Goal: Task Accomplishment & Management: Manage account settings

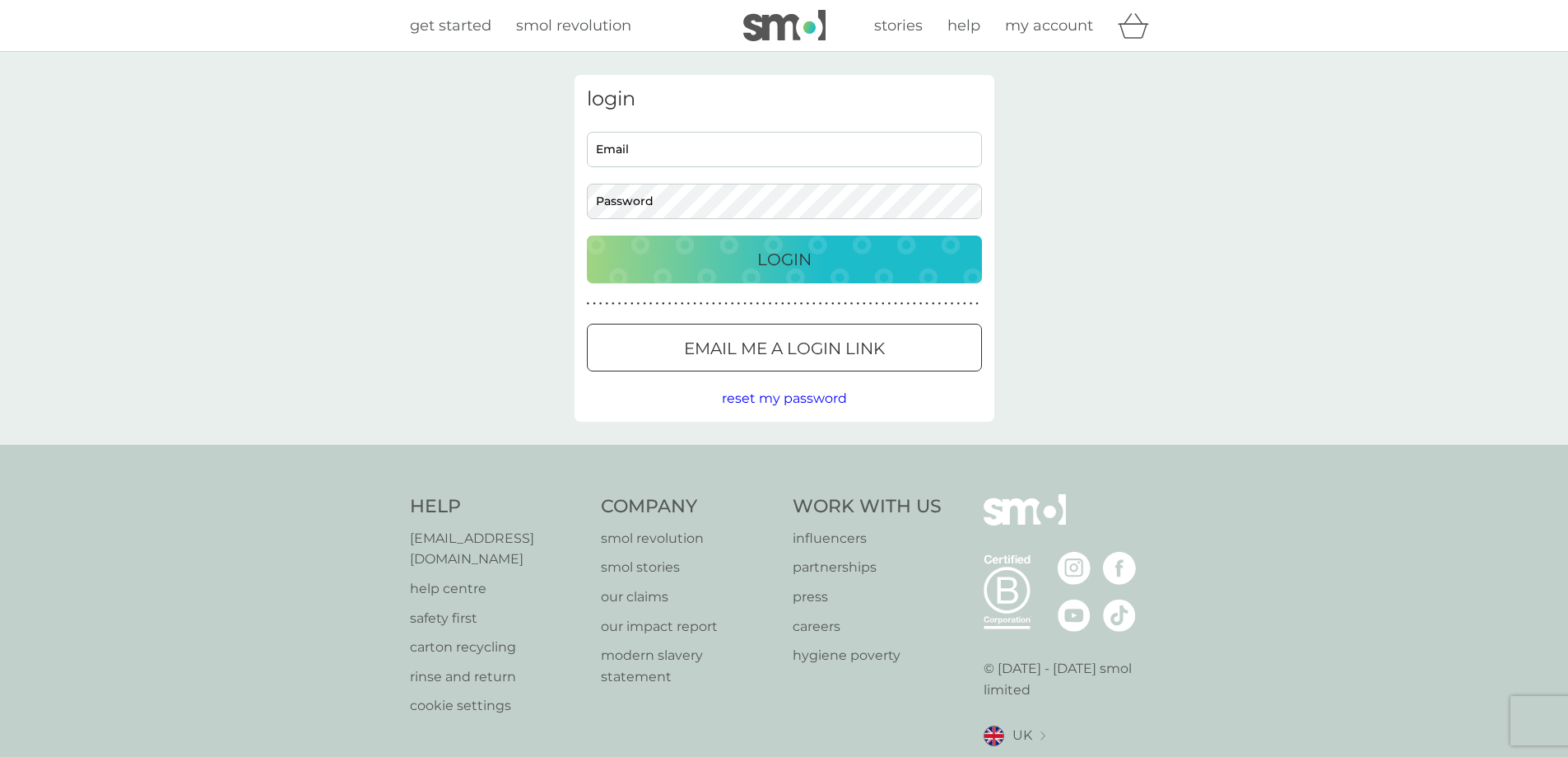
type input "[PERSON_NAME][EMAIL_ADDRESS][DOMAIN_NAME]"
click at [760, 256] on p "Login" at bounding box center [785, 260] width 55 height 26
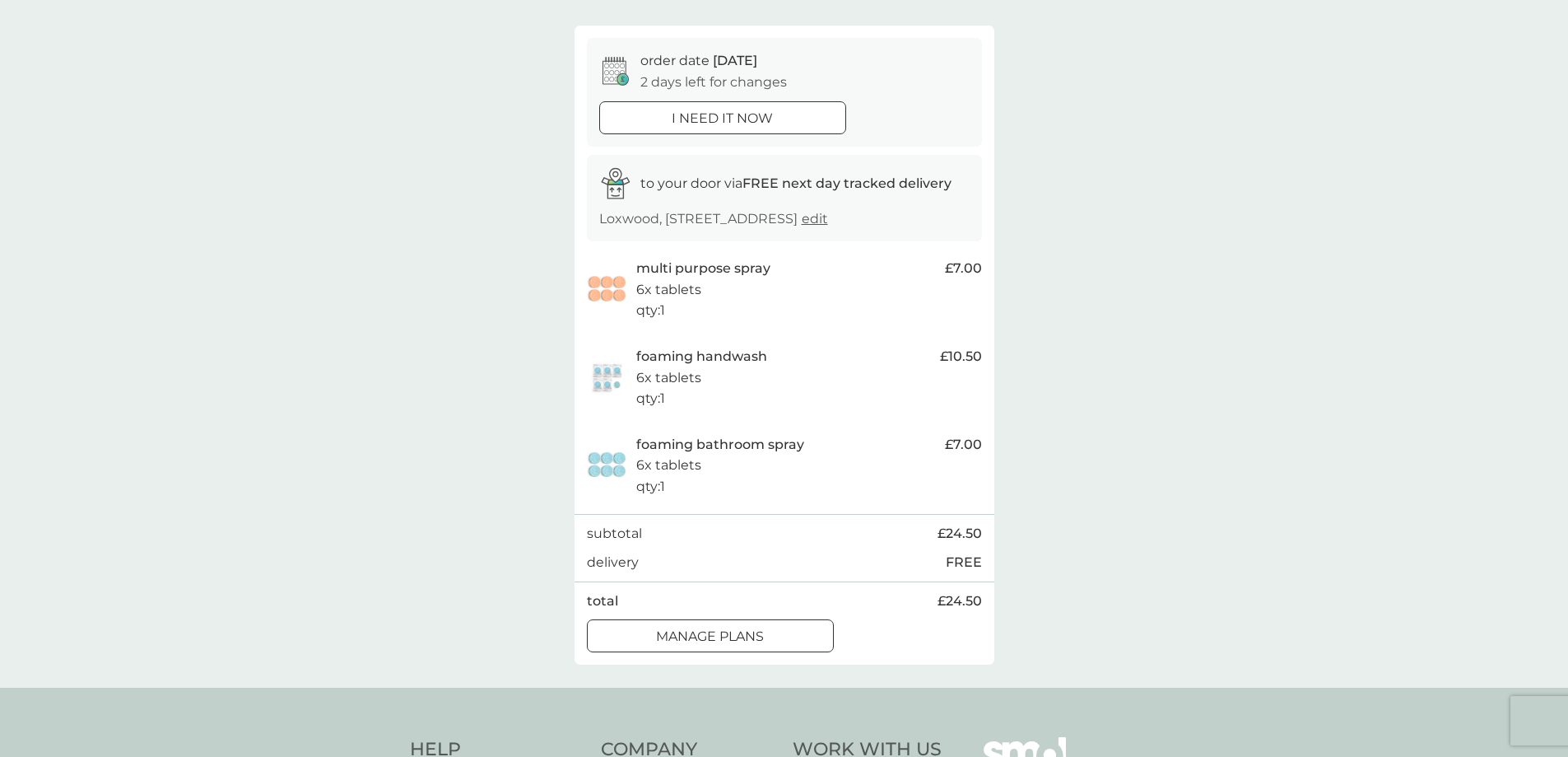
scroll to position [165, 0]
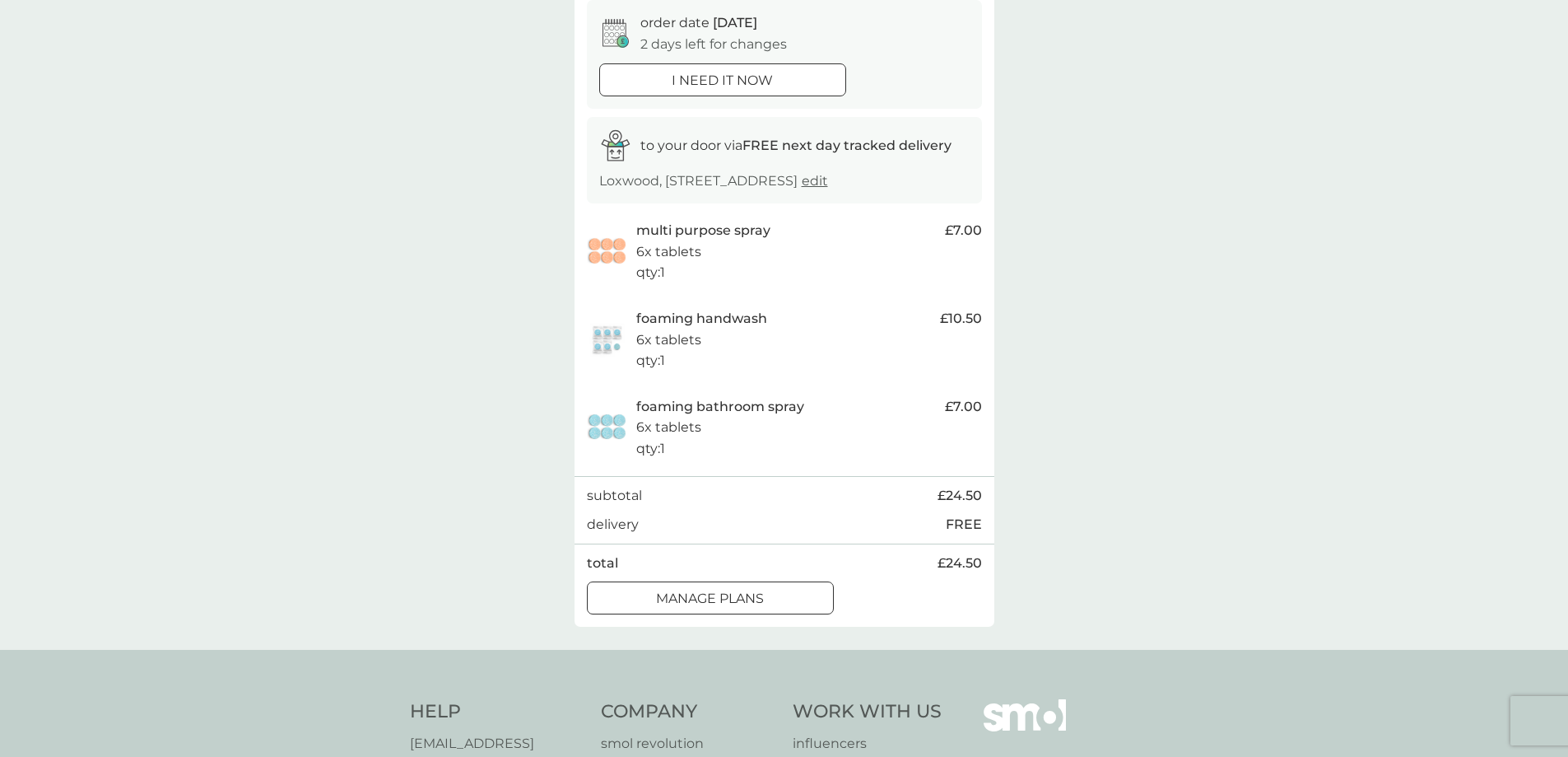
click at [706, 607] on div at bounding box center [710, 599] width 60 height 17
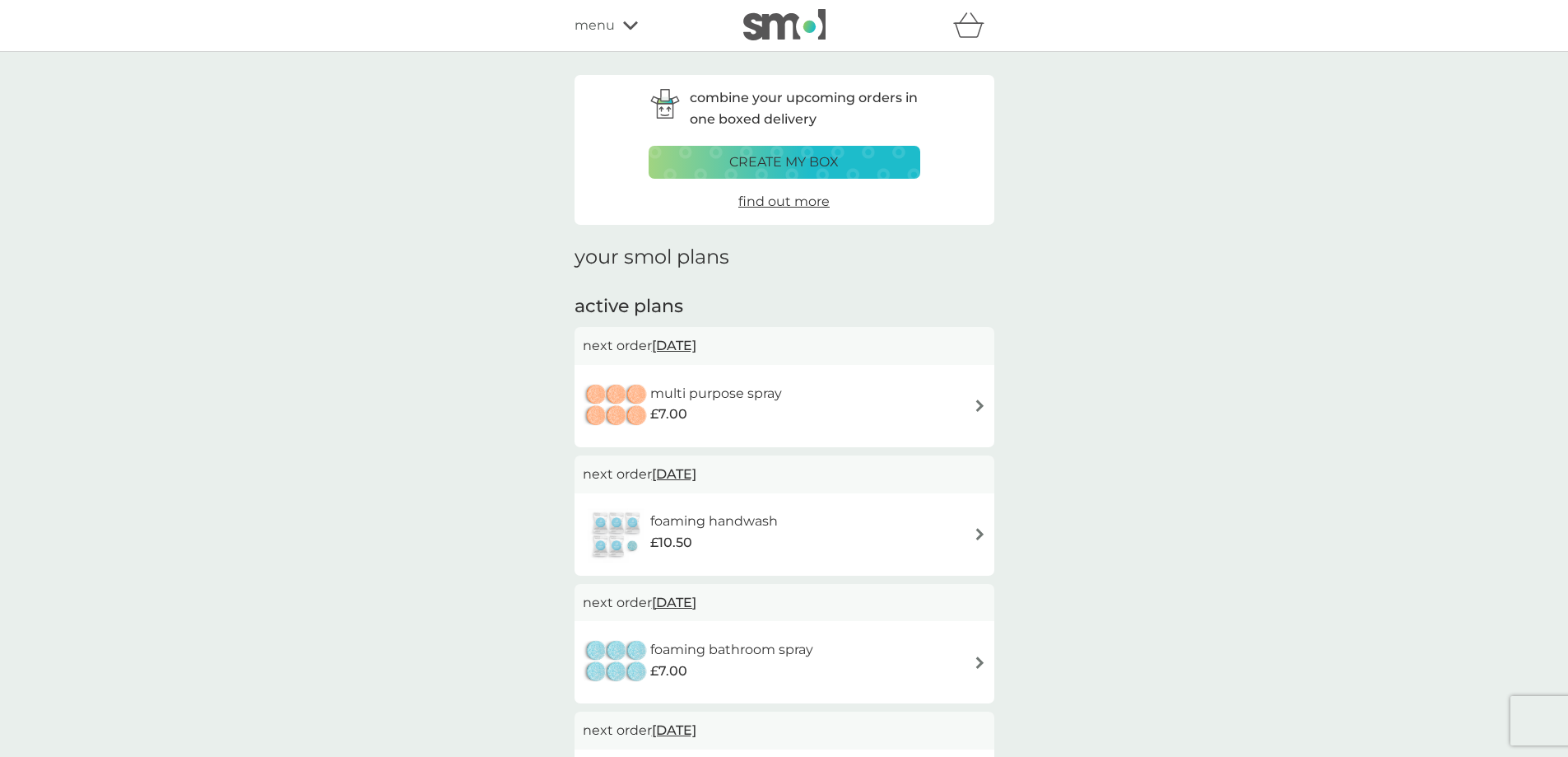
click at [687, 346] on span "[DATE]" at bounding box center [674, 345] width 45 height 32
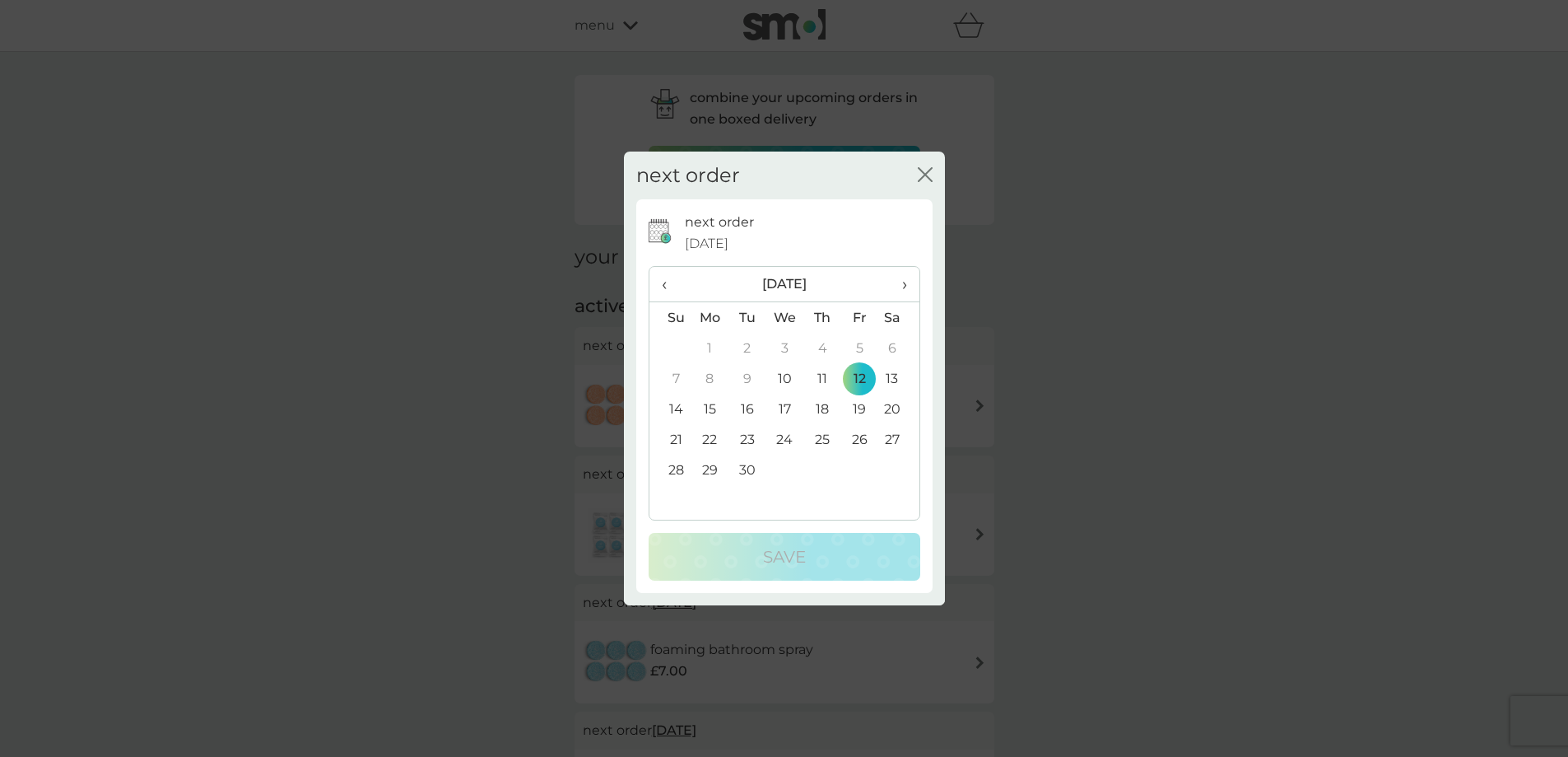
click at [906, 285] on span "›" at bounding box center [898, 284] width 17 height 35
click at [861, 436] on td "24" at bounding box center [858, 439] width 37 height 31
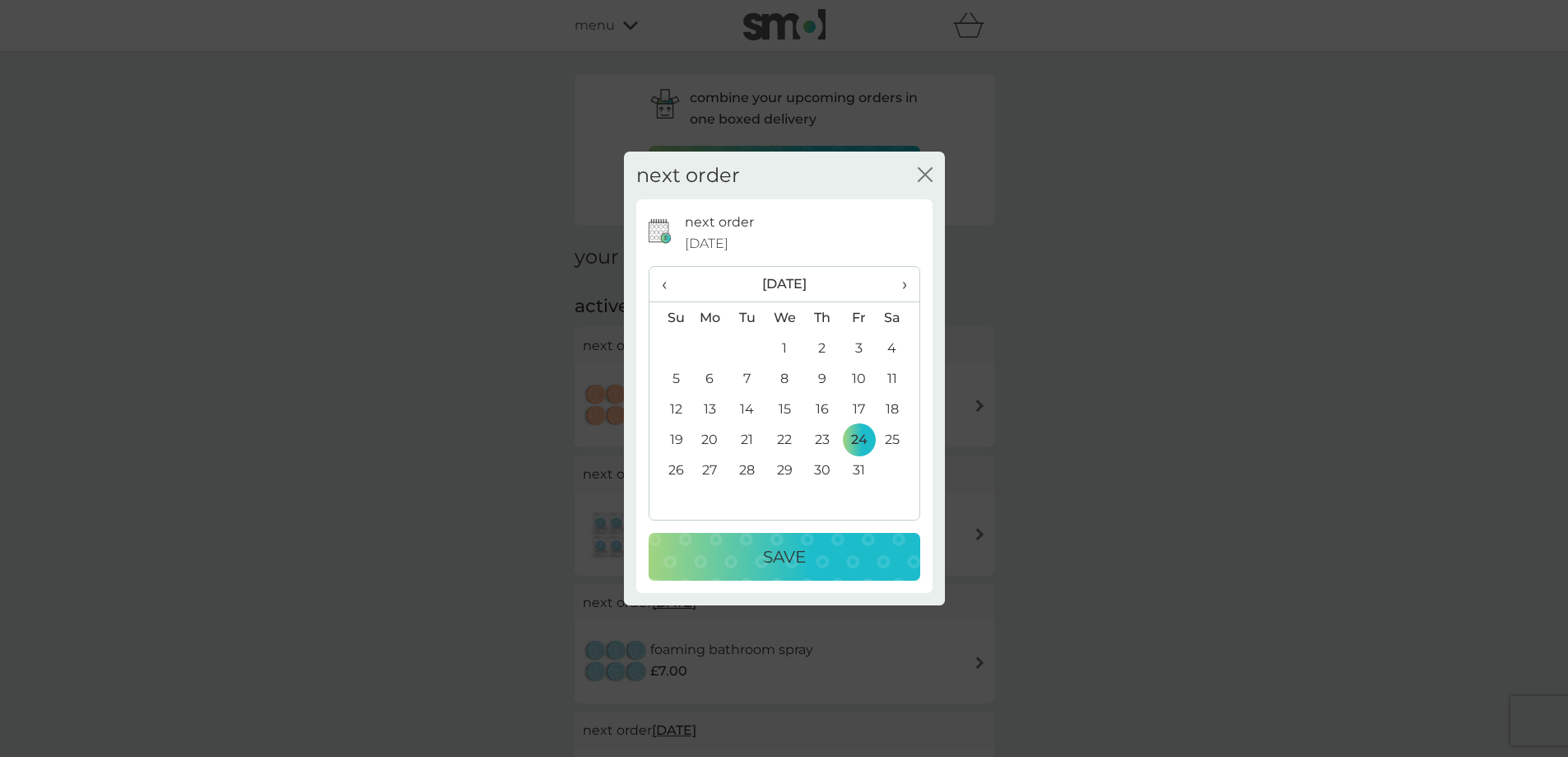
click at [802, 552] on p "Save" at bounding box center [785, 557] width 43 height 26
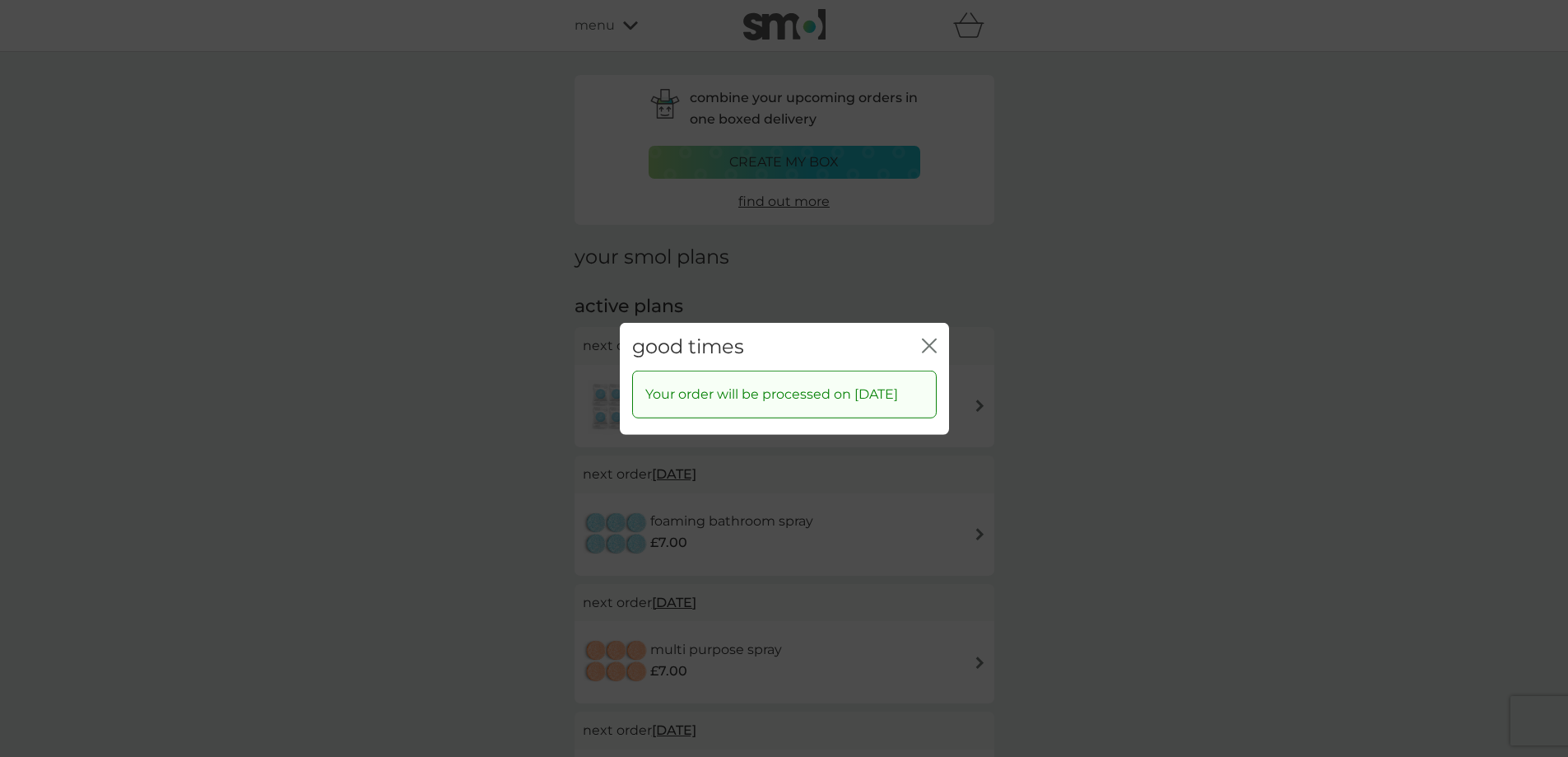
click at [925, 338] on icon "close" at bounding box center [926, 345] width 7 height 13
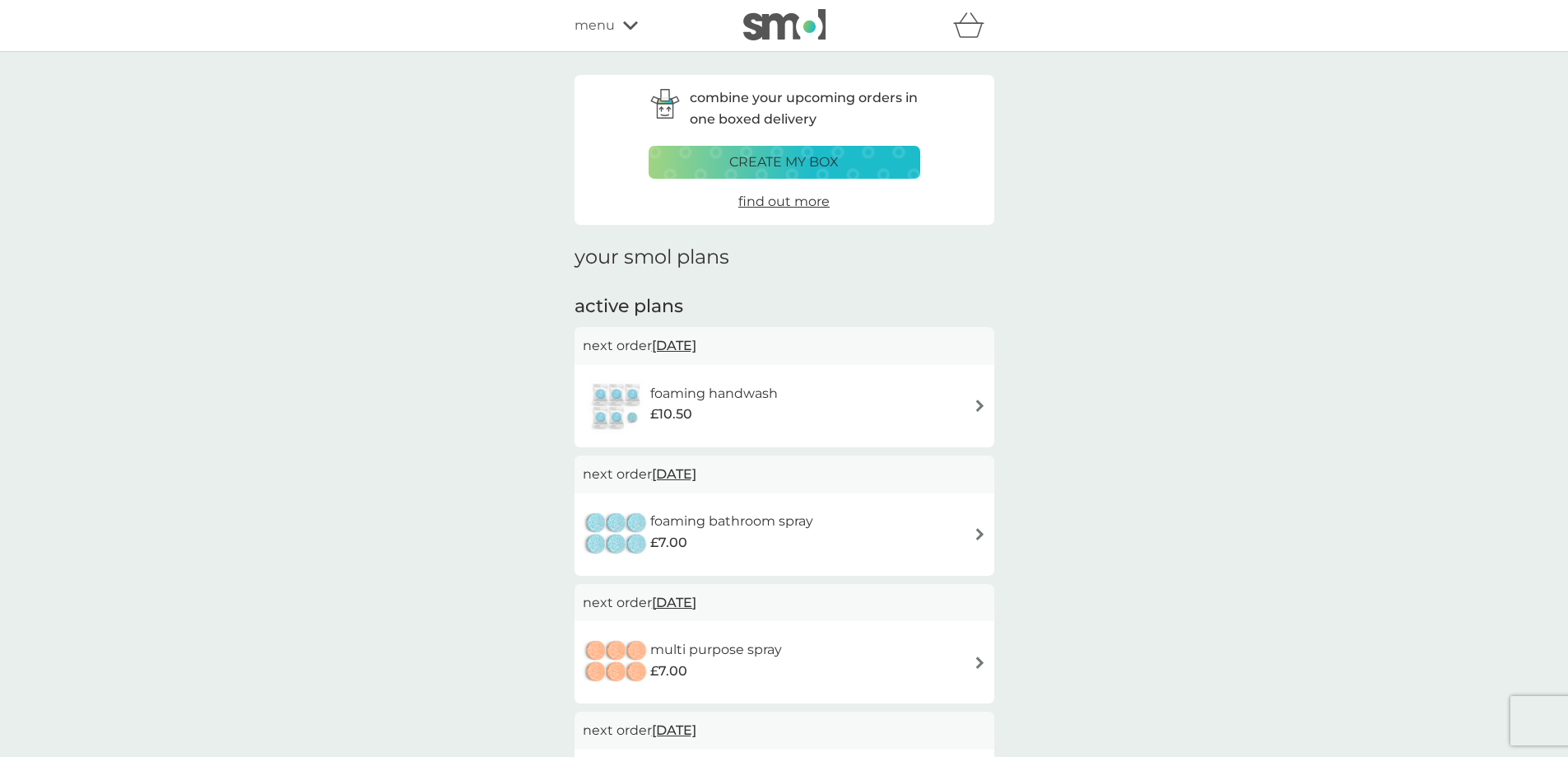
click at [696, 472] on span "[DATE]" at bounding box center [674, 473] width 45 height 32
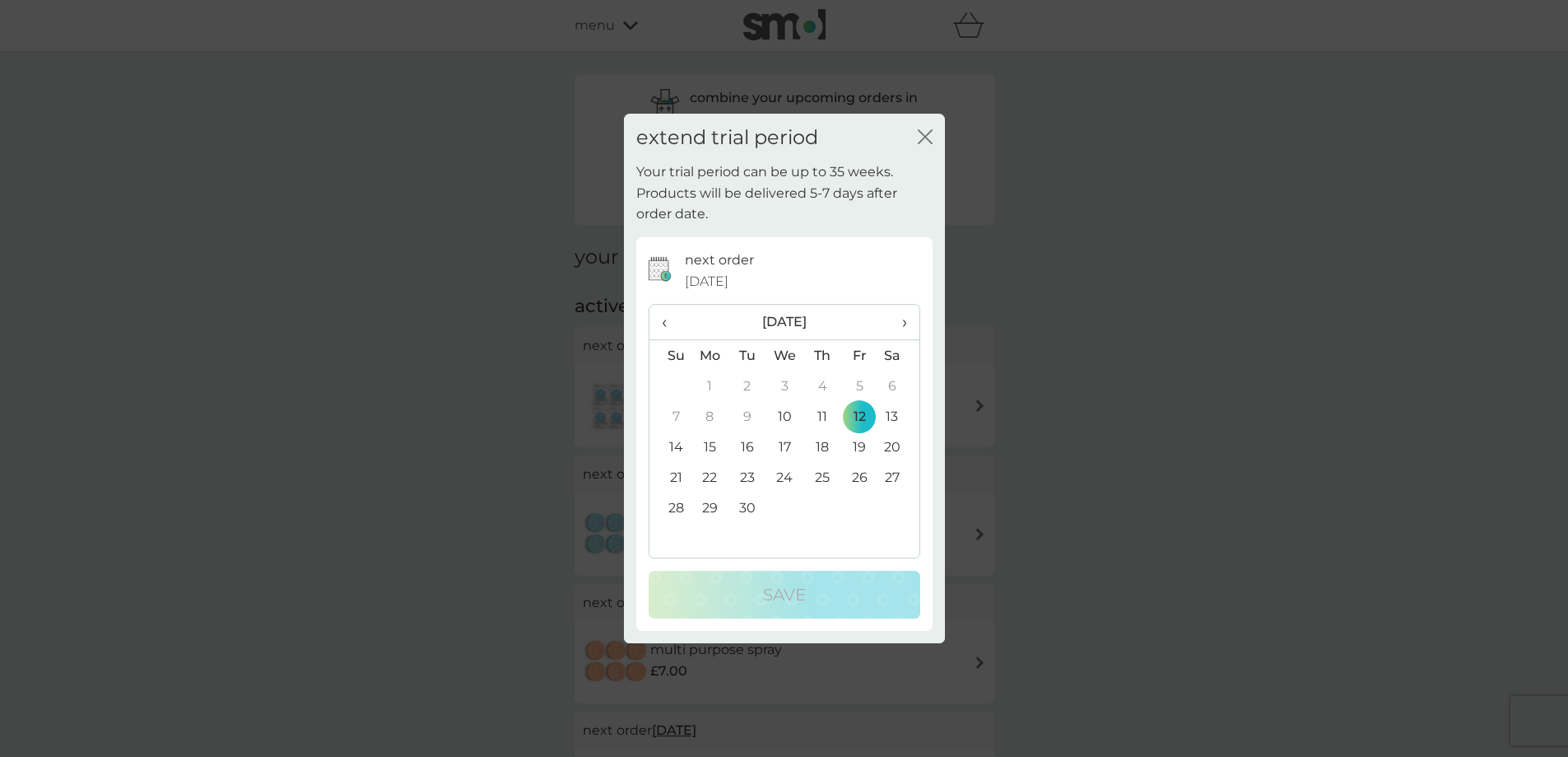
click at [899, 323] on span "›" at bounding box center [898, 322] width 17 height 35
click at [862, 472] on td "24" at bounding box center [858, 477] width 37 height 31
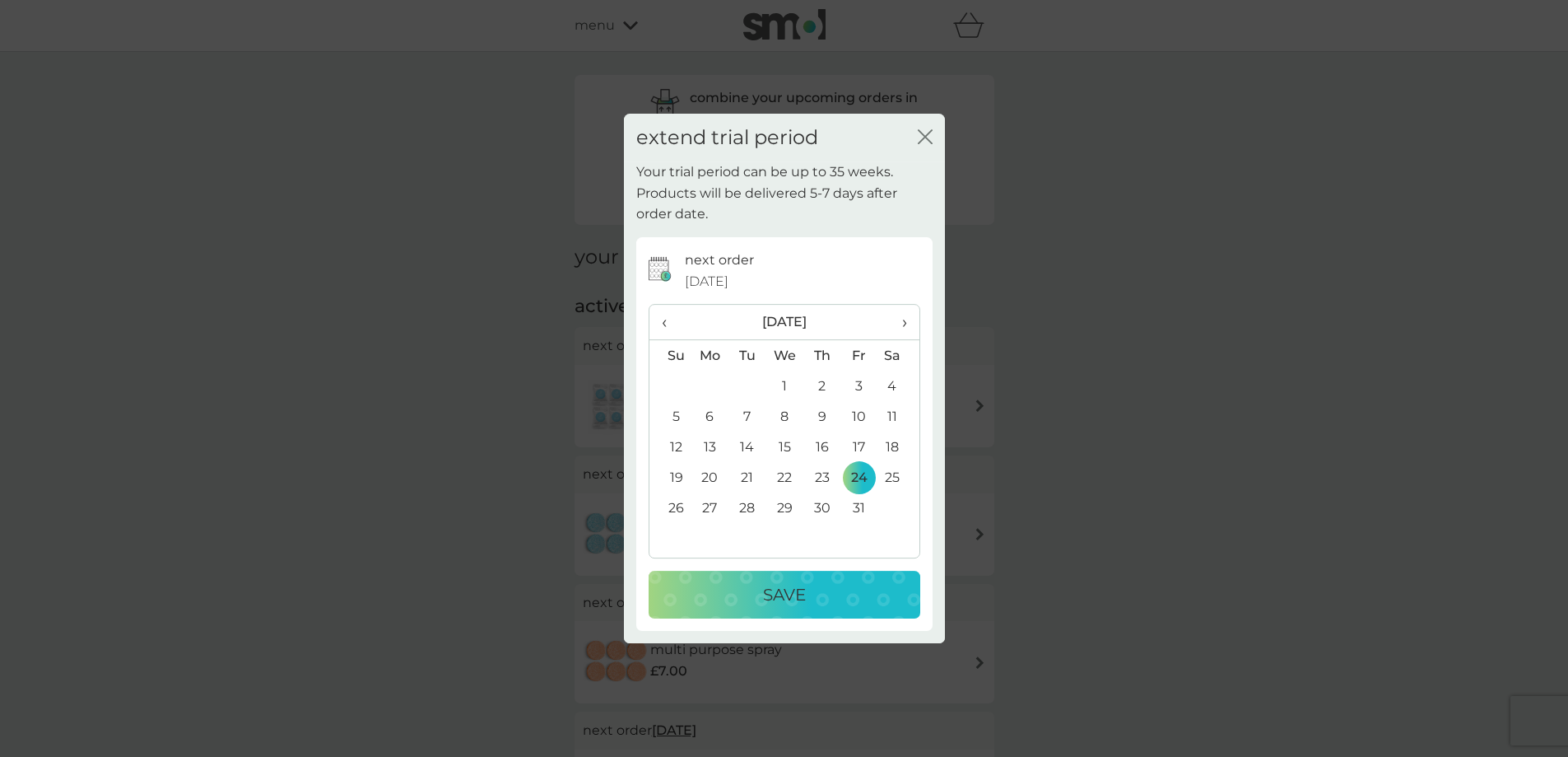
click at [764, 587] on p "Save" at bounding box center [785, 595] width 43 height 26
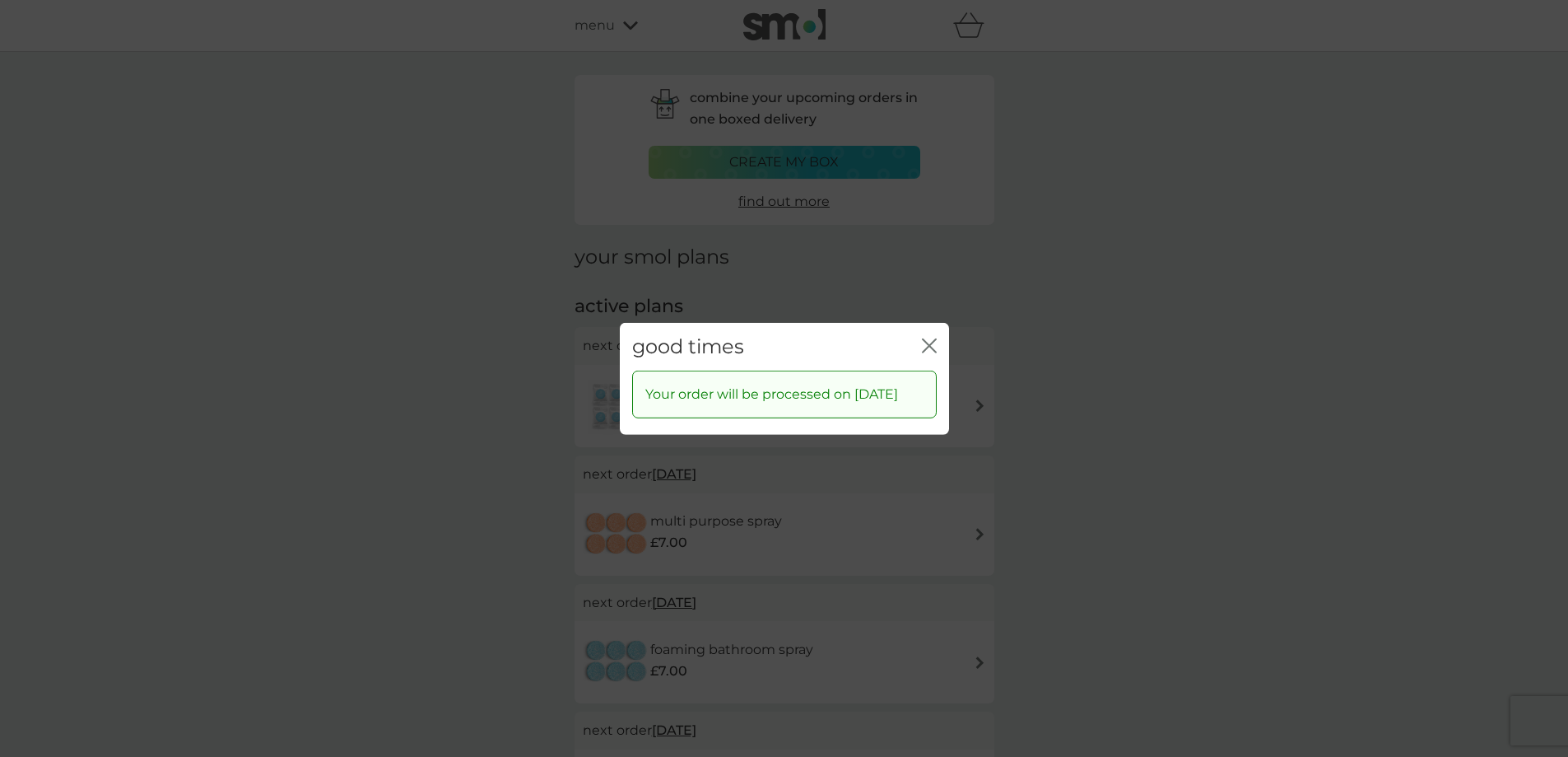
click at [932, 338] on icon "close" at bounding box center [930, 345] width 15 height 15
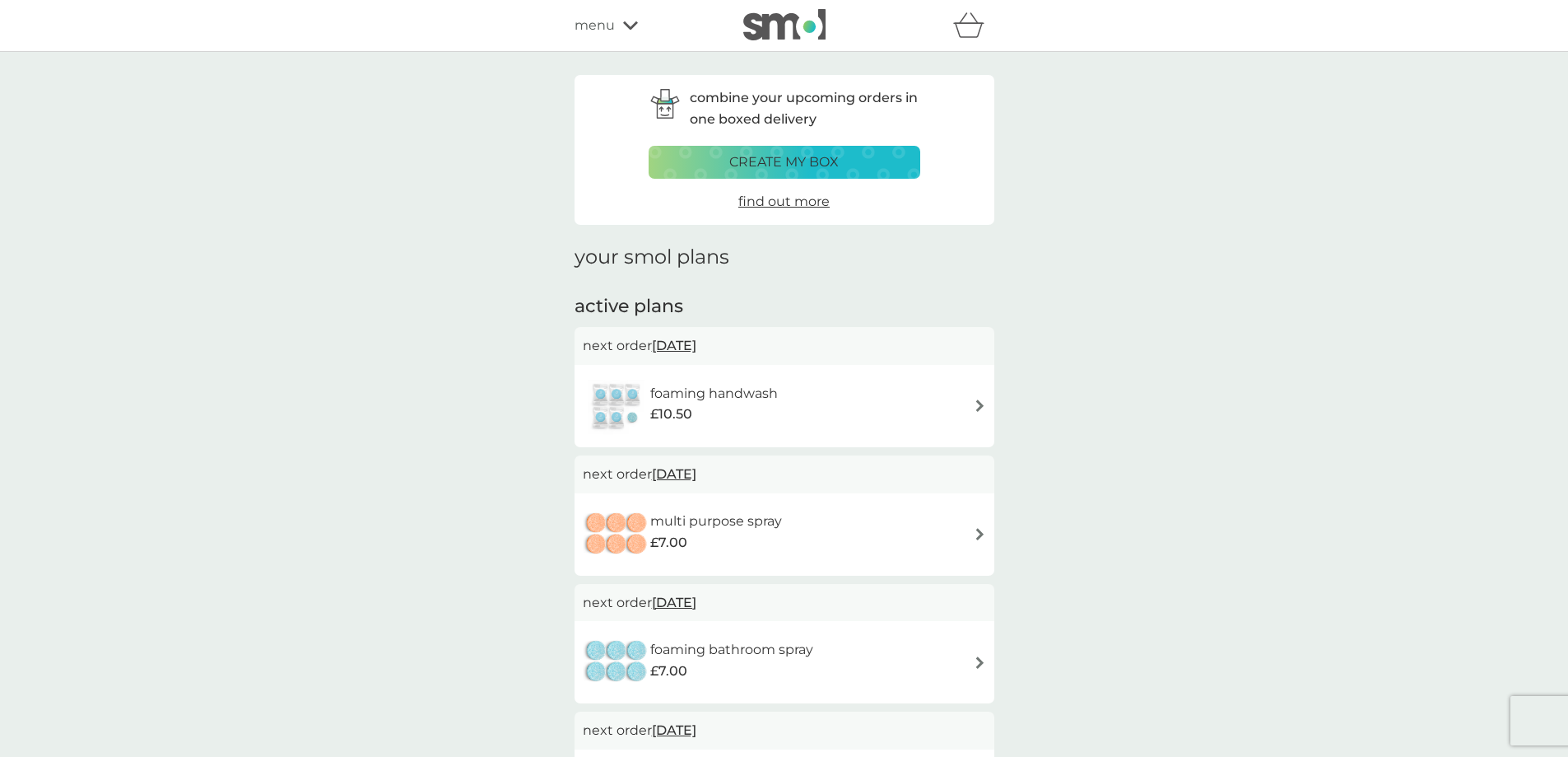
click at [696, 349] on span "[DATE]" at bounding box center [674, 345] width 45 height 32
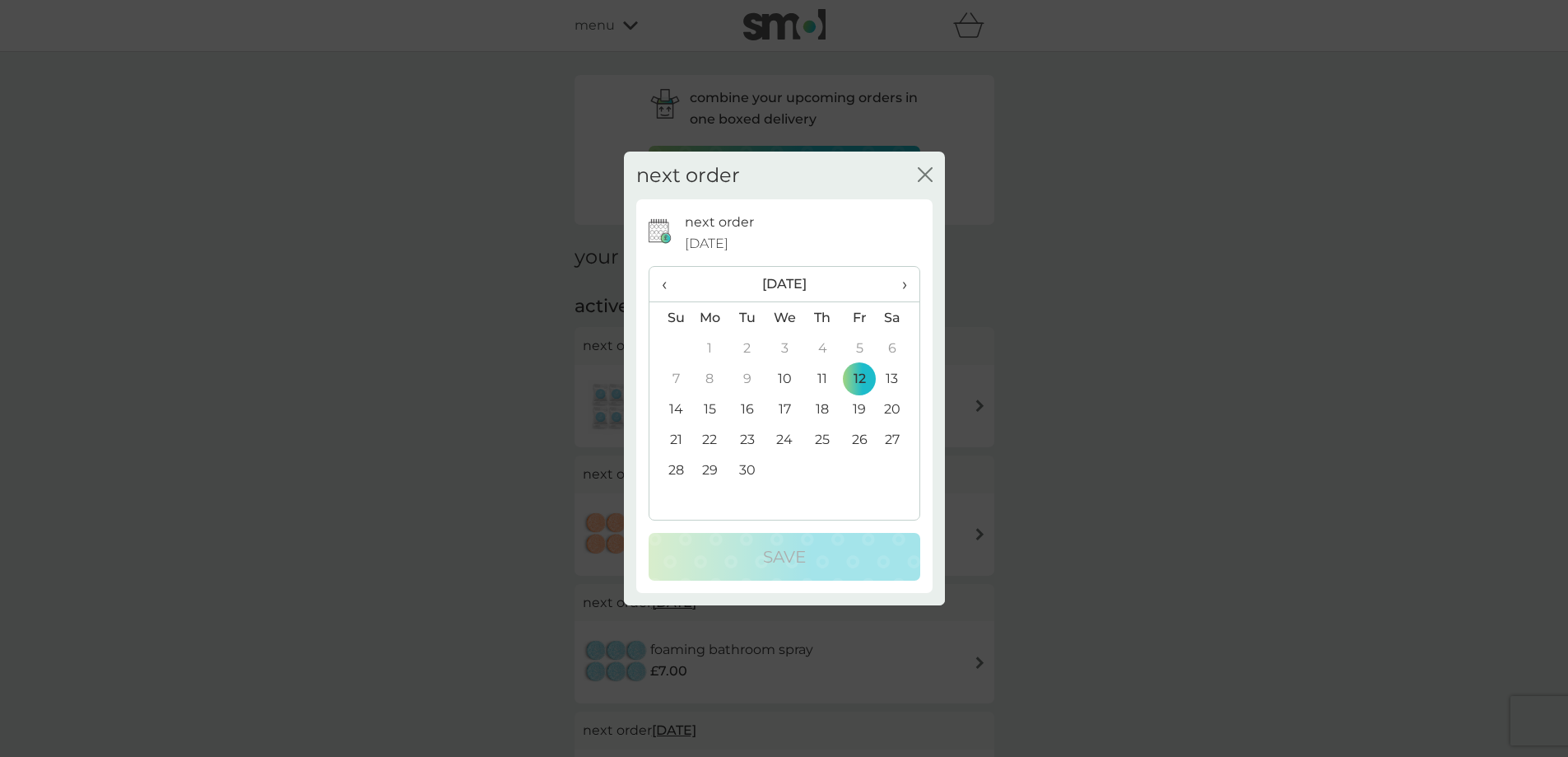
click at [904, 284] on span "›" at bounding box center [898, 284] width 17 height 35
click at [850, 432] on td "24" at bounding box center [858, 439] width 37 height 31
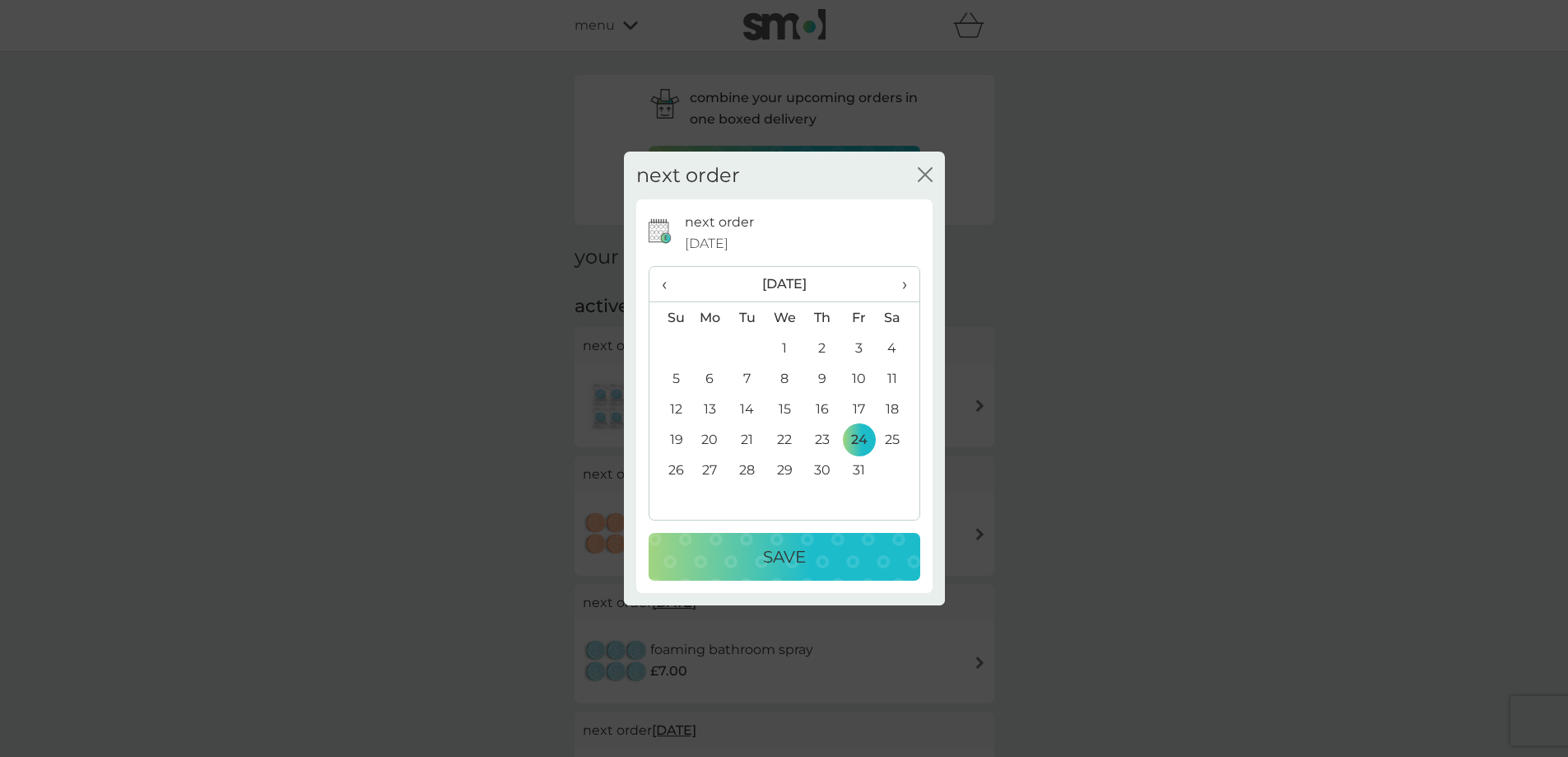
click at [805, 556] on p "Save" at bounding box center [785, 557] width 43 height 26
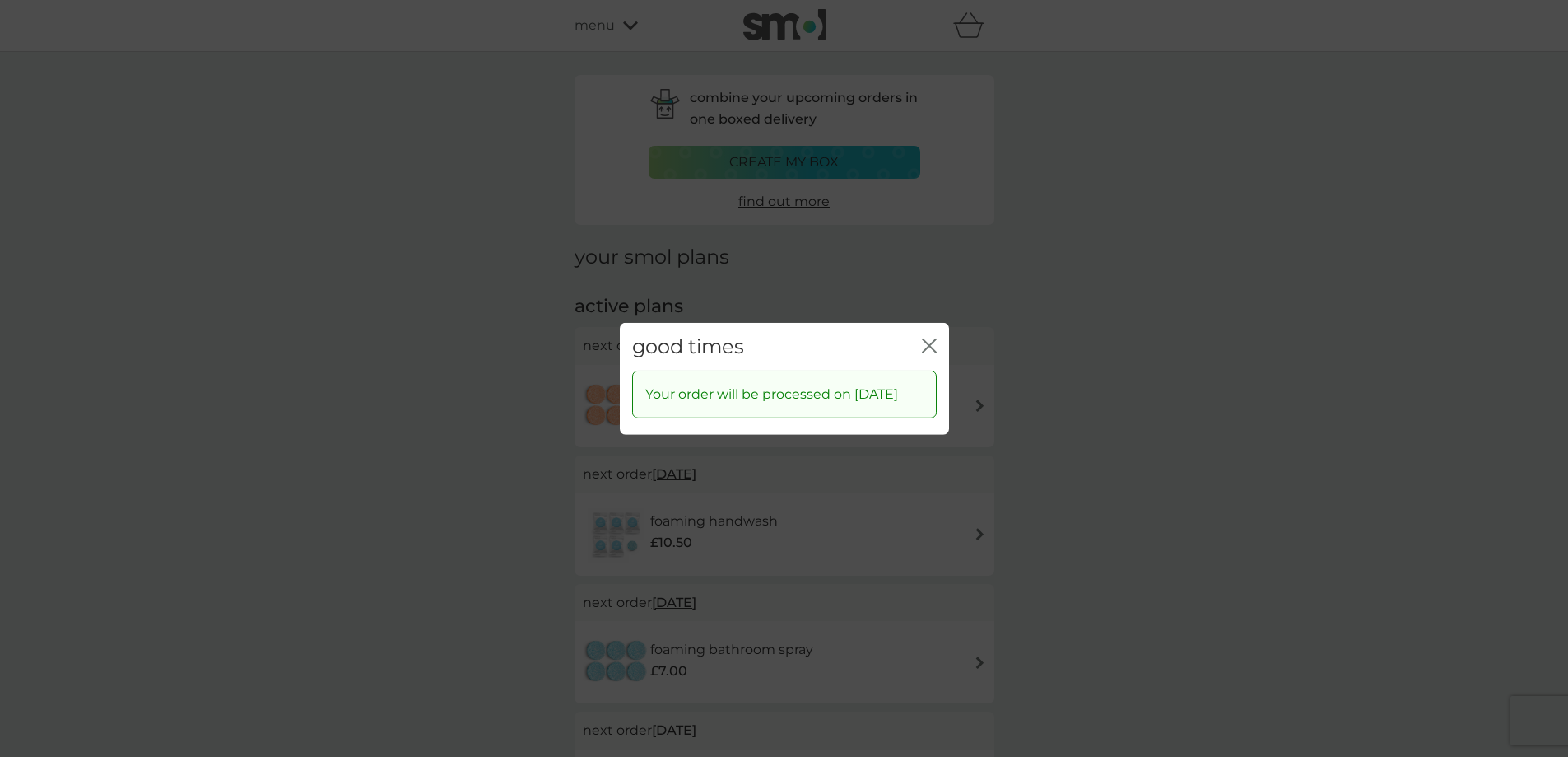
click at [933, 338] on icon "close" at bounding box center [933, 345] width 7 height 13
